Goal: Transaction & Acquisition: Purchase product/service

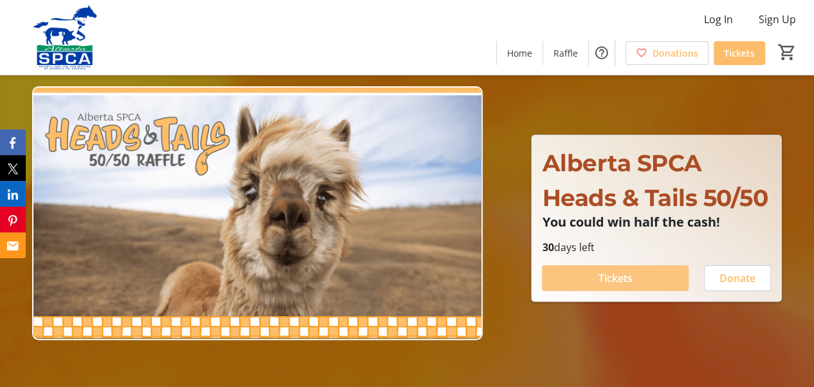
click at [619, 277] on span "Tickets" at bounding box center [615, 277] width 34 height 15
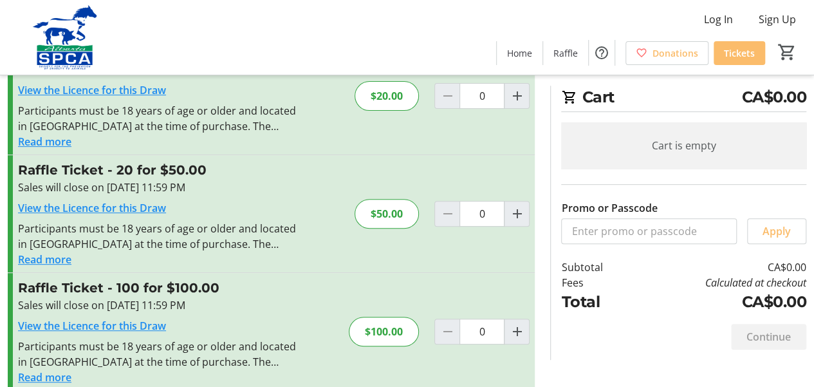
scroll to position [193, 0]
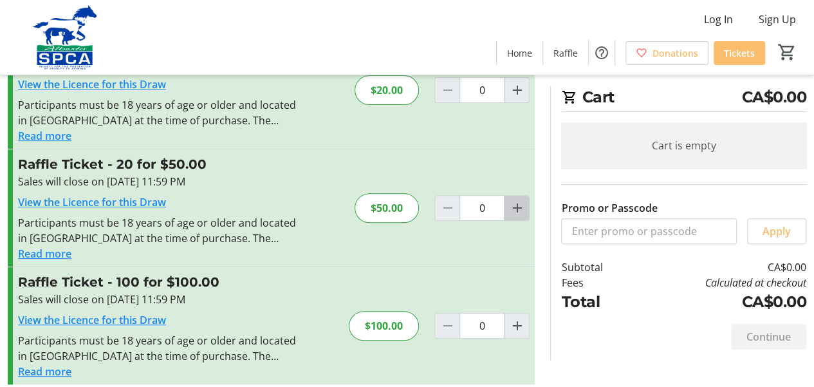
click at [516, 211] on mat-icon "Increment by one" at bounding box center [516, 207] width 15 height 15
type input "1"
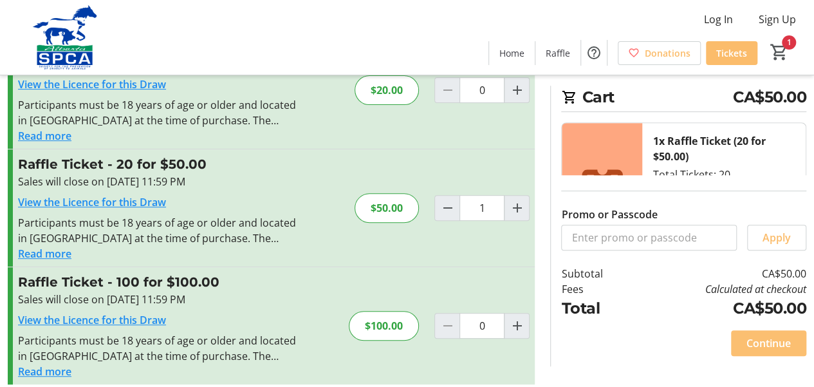
click at [766, 338] on span "Continue" at bounding box center [768, 342] width 44 height 15
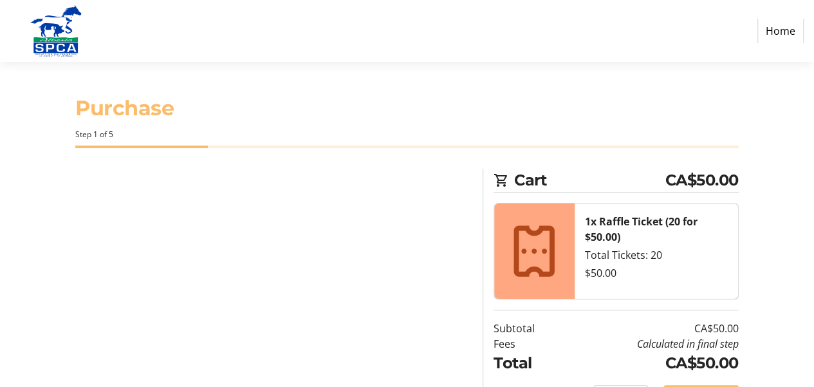
select select "CA"
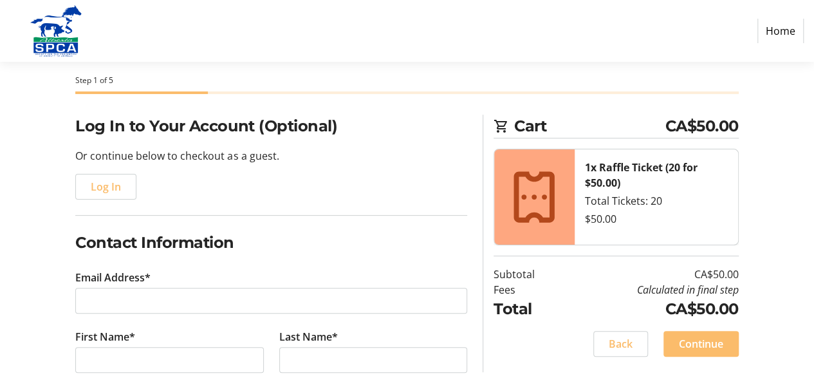
scroll to position [129, 0]
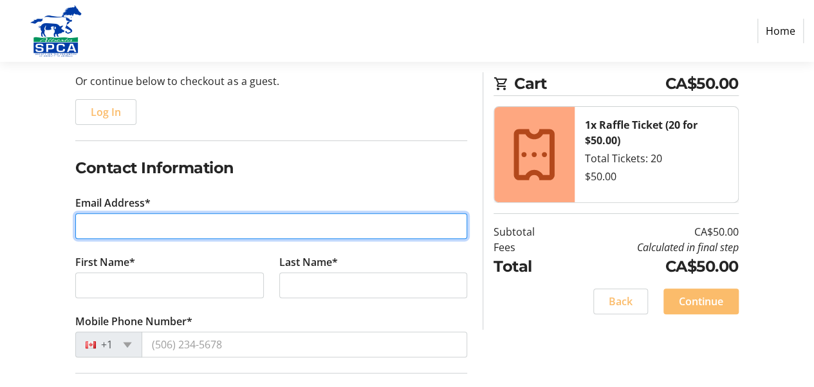
click at [194, 232] on input "Email Address*" at bounding box center [271, 226] width 392 height 26
type input "[PERSON_NAME][EMAIL_ADDRESS][DOMAIN_NAME]"
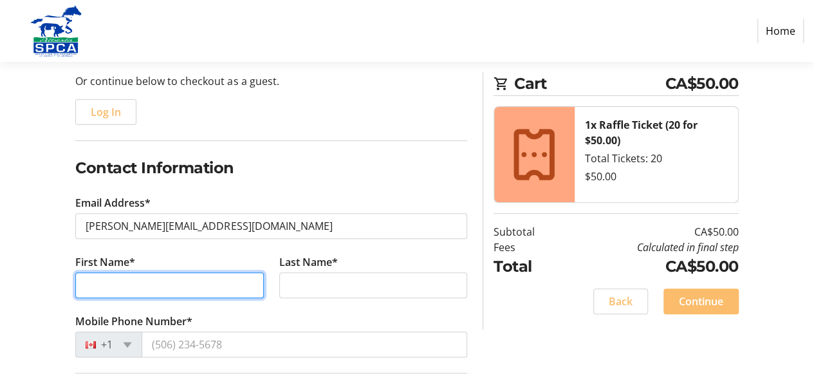
type input "[PERSON_NAME]"
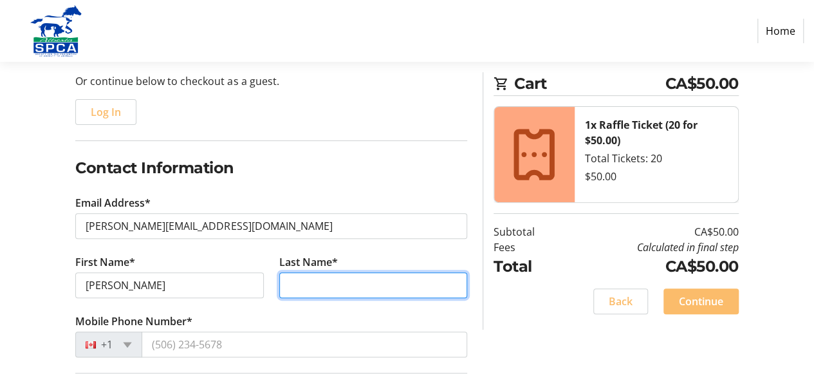
type input "Sackney"
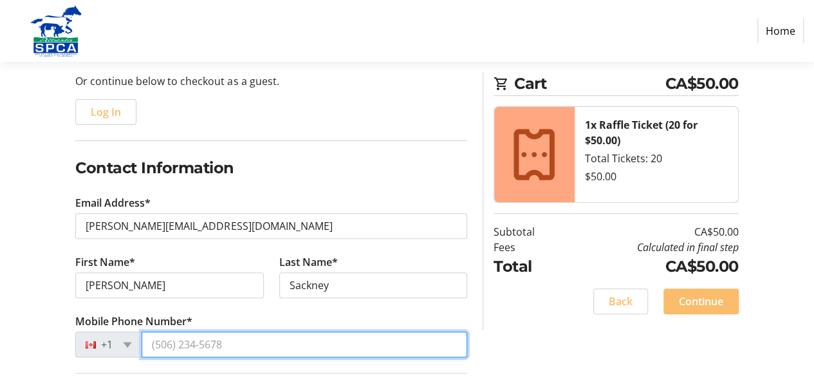
type input "[PHONE_NUMBER]"
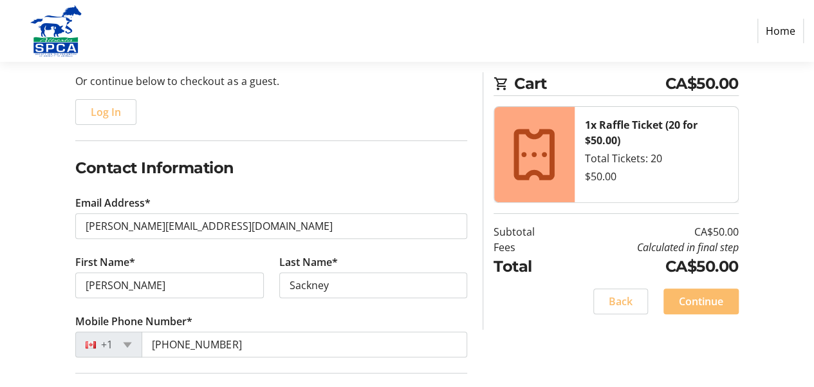
type input "[STREET_ADDRESS]"
type input "[GEOGRAPHIC_DATA]"
select select "AB"
type input "T2K 1N5"
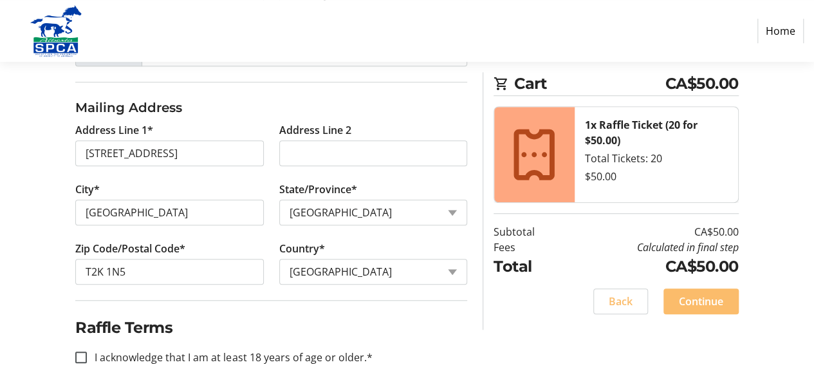
scroll to position [425, 0]
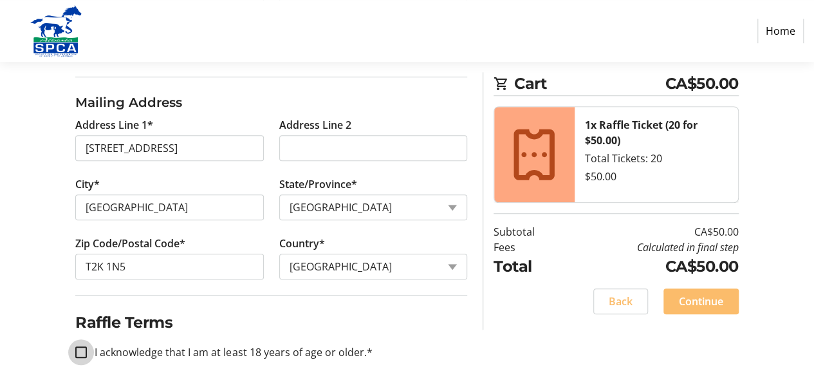
drag, startPoint x: 84, startPoint y: 351, endPoint x: 210, endPoint y: 331, distance: 127.6
click at [84, 349] on input "I acknowledge that I am at least 18 years of age or older.*" at bounding box center [81, 352] width 12 height 12
checkbox input "true"
click at [713, 299] on span "Continue" at bounding box center [701, 300] width 44 height 15
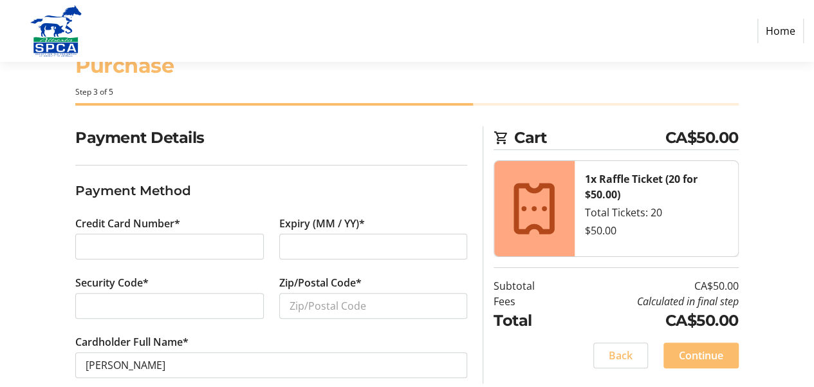
scroll to position [62, 0]
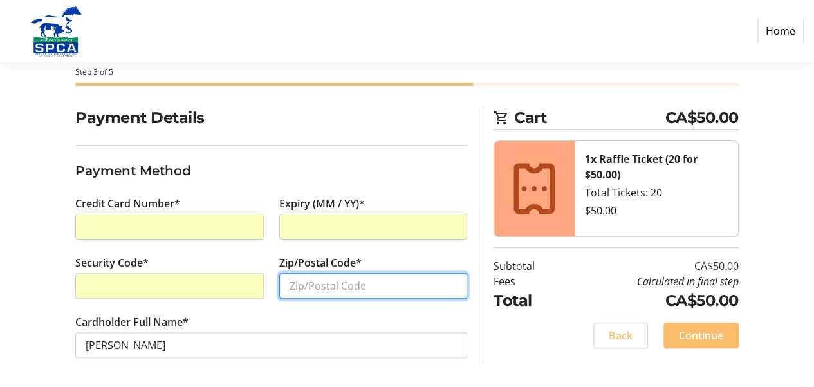
click at [354, 288] on input "Zip/Postal Code*" at bounding box center [373, 286] width 188 height 26
type input "T2K1N5"
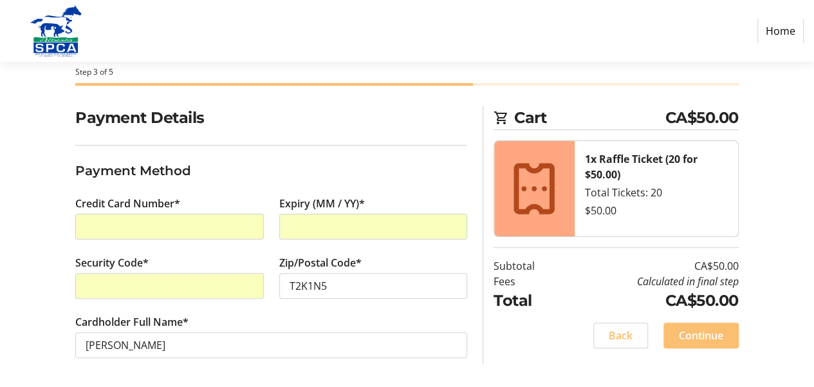
click at [710, 344] on span at bounding box center [700, 335] width 75 height 31
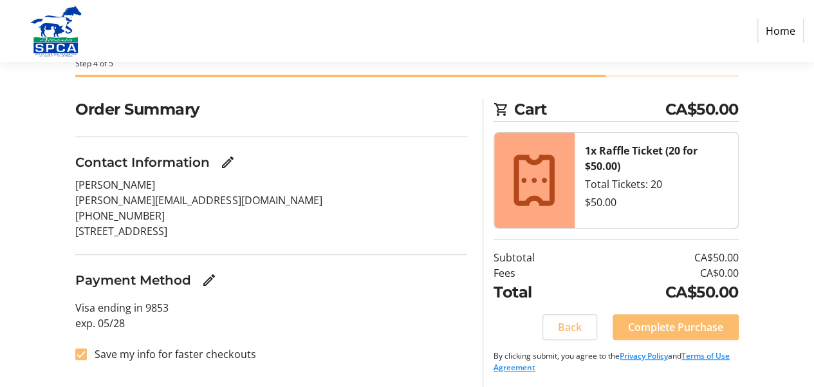
scroll to position [71, 0]
click at [700, 330] on span "Complete Purchase" at bounding box center [675, 325] width 95 height 15
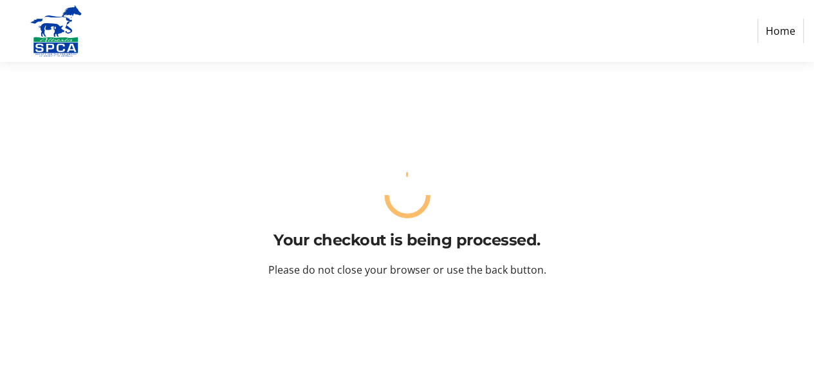
scroll to position [0, 0]
